Goal: Obtain resource: Download file/media

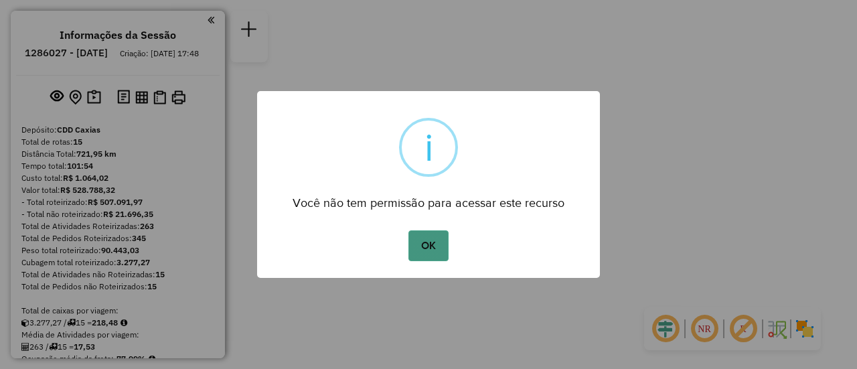
click at [435, 234] on button "OK" at bounding box center [428, 245] width 40 height 31
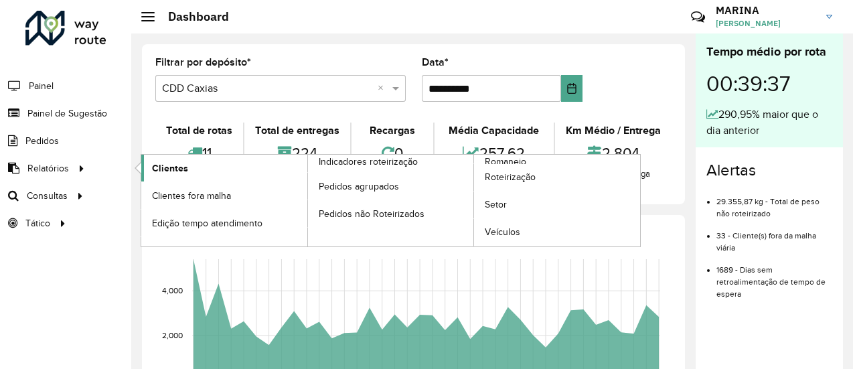
click at [161, 162] on span "Clientes" at bounding box center [170, 168] width 36 height 14
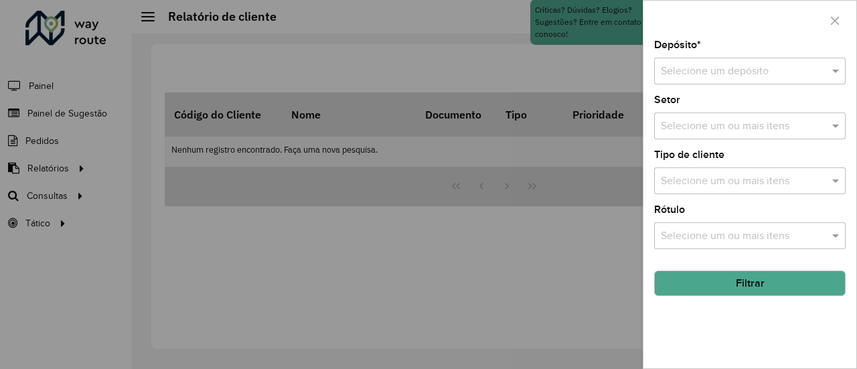
click at [702, 69] on input "text" at bounding box center [736, 72] width 151 height 16
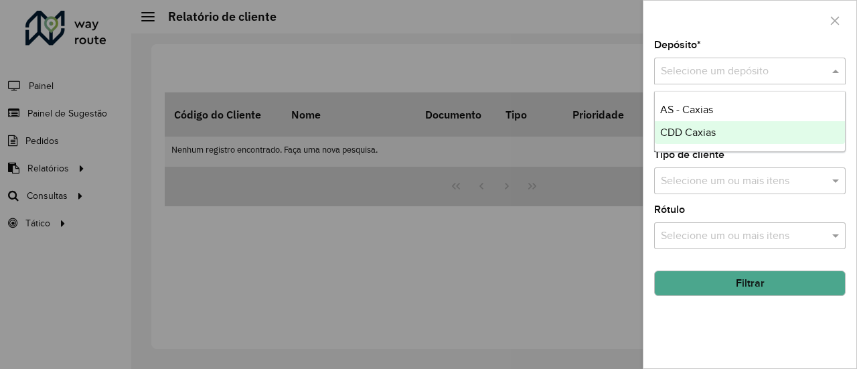
click at [730, 125] on div "CDD Caxias" at bounding box center [750, 132] width 191 height 23
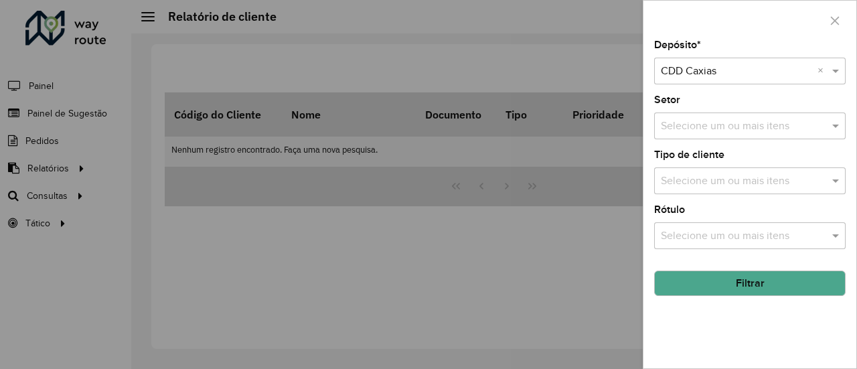
click at [770, 275] on button "Filtrar" at bounding box center [749, 282] width 191 height 25
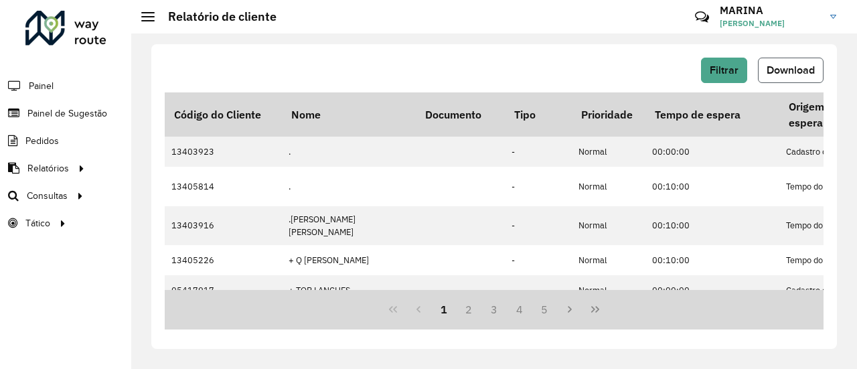
click at [802, 68] on span "Download" at bounding box center [791, 69] width 48 height 11
